Goal: Information Seeking & Learning: Learn about a topic

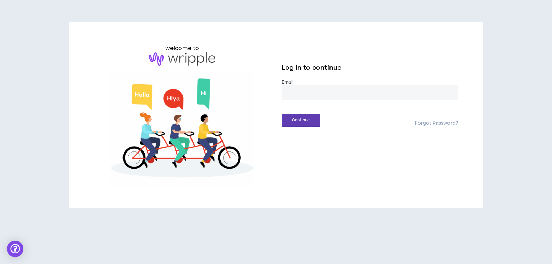
click at [298, 91] on input "email" at bounding box center [370, 92] width 177 height 15
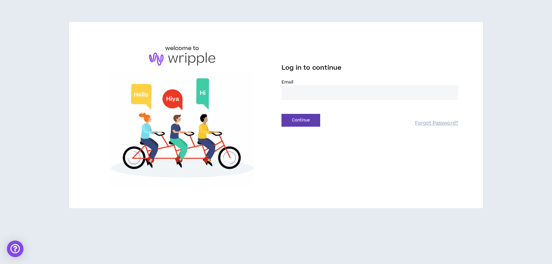
type input "**********"
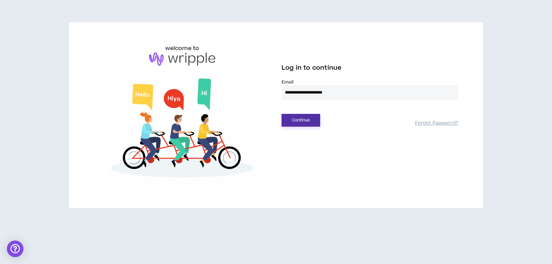
click at [310, 119] on button "Continue" at bounding box center [301, 120] width 39 height 13
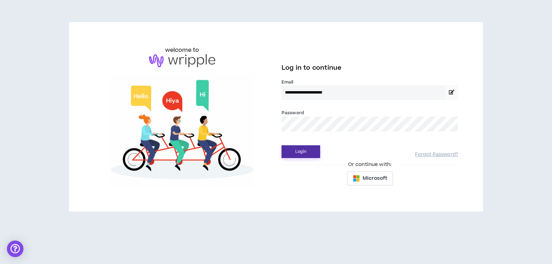
click at [309, 152] on button "Login" at bounding box center [301, 151] width 39 height 13
click at [294, 152] on button "Login" at bounding box center [301, 151] width 39 height 13
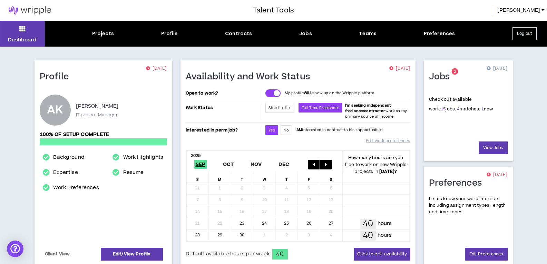
click at [481, 109] on link "1" at bounding box center [482, 109] width 2 height 6
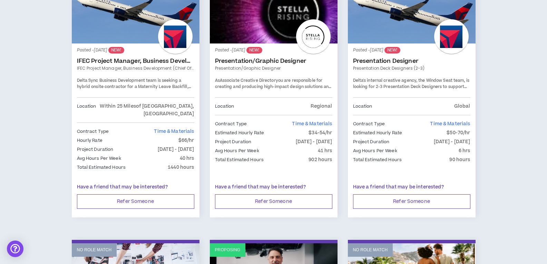
scroll to position [138, 0]
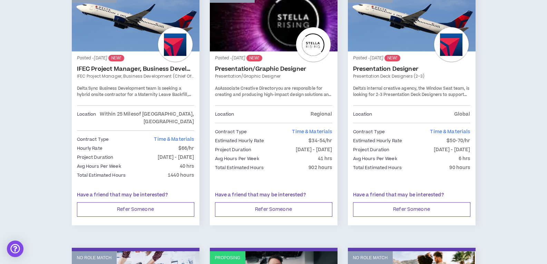
click at [121, 53] on div "Posted - [DATE] NEW! IFEC Project Manager, Business Development (Chief of Staff…" at bounding box center [136, 116] width 128 height 131
click at [163, 27] on link "No Role Match" at bounding box center [136, 20] width 128 height 62
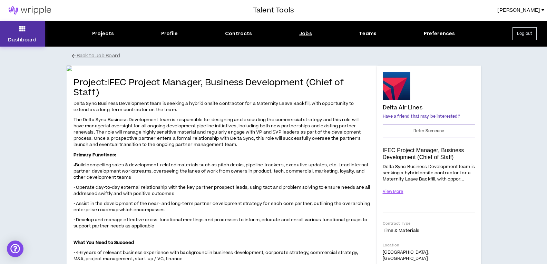
click at [23, 35] on button "Dashboard" at bounding box center [22, 34] width 45 height 26
